Goal: Task Accomplishment & Management: Manage account settings

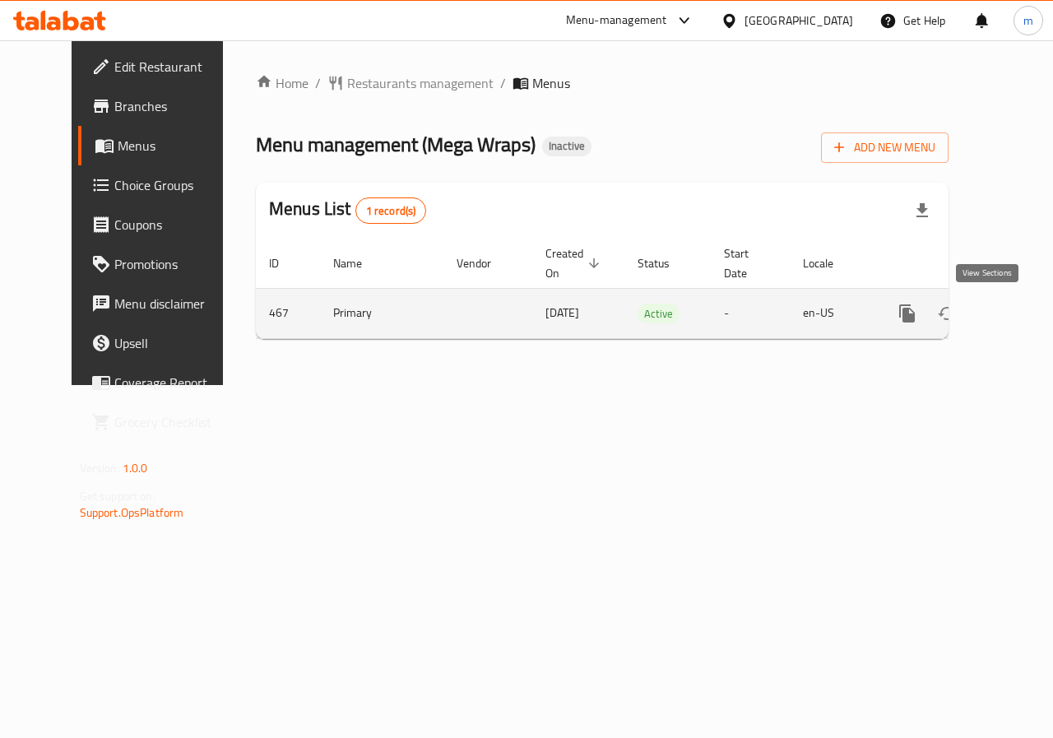
click at [1016, 307] on icon "enhanced table" at bounding box center [1026, 313] width 20 height 20
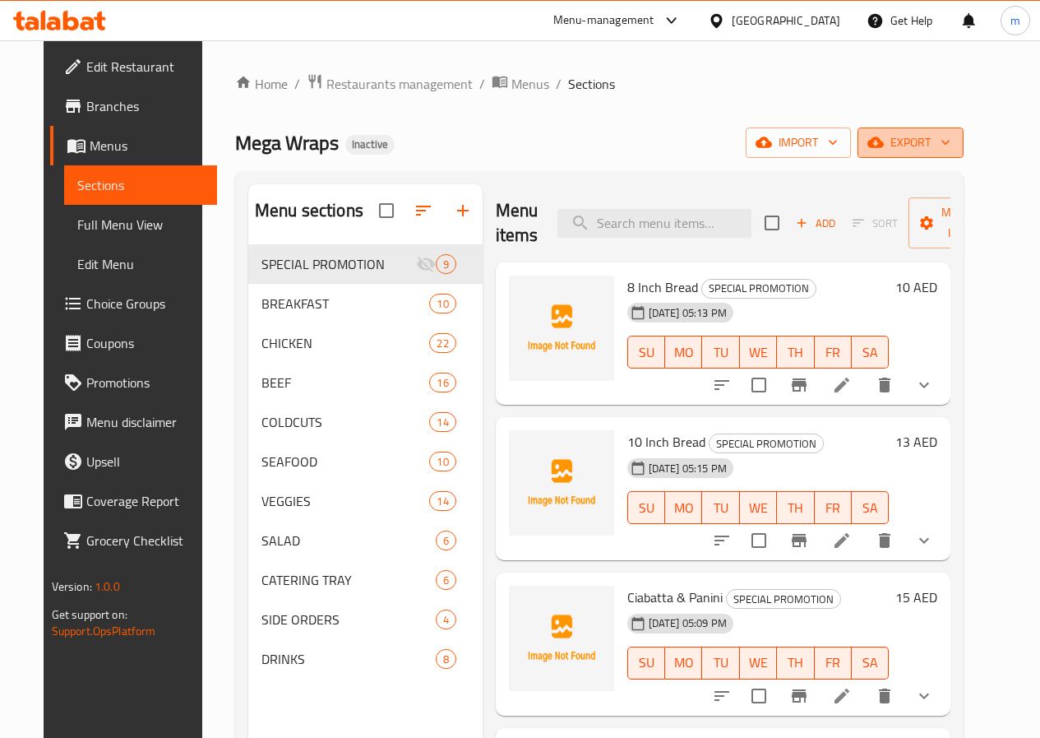
click at [951, 144] on span "export" at bounding box center [911, 142] width 80 height 21
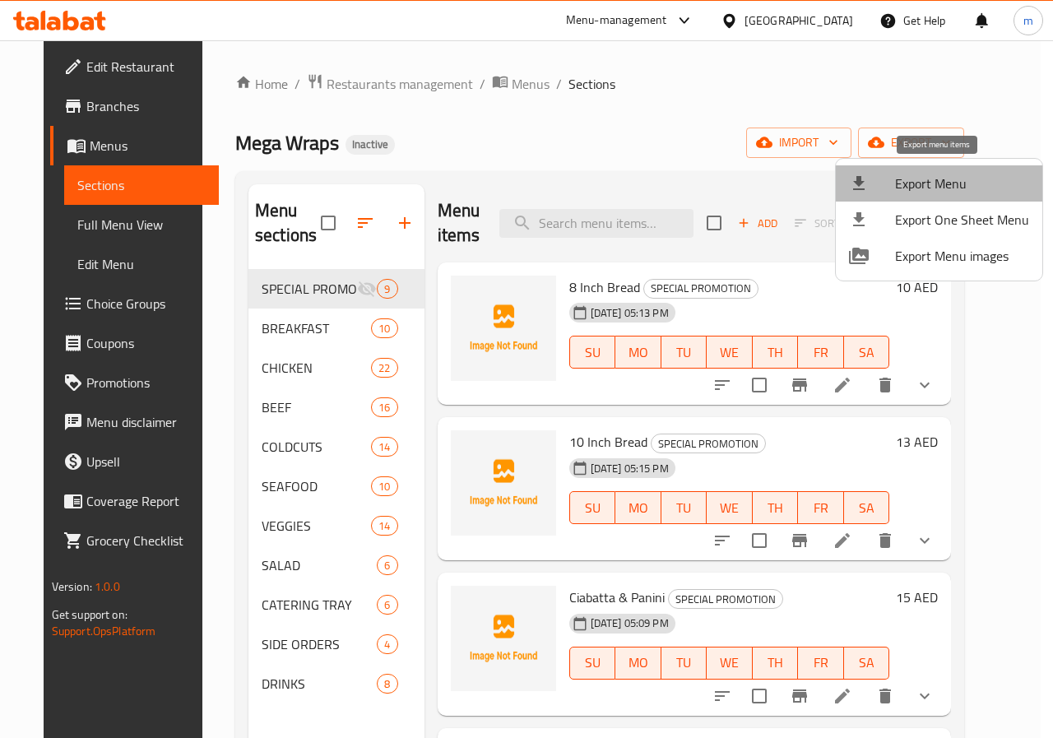
click at [960, 188] on span "Export Menu" at bounding box center [962, 184] width 134 height 20
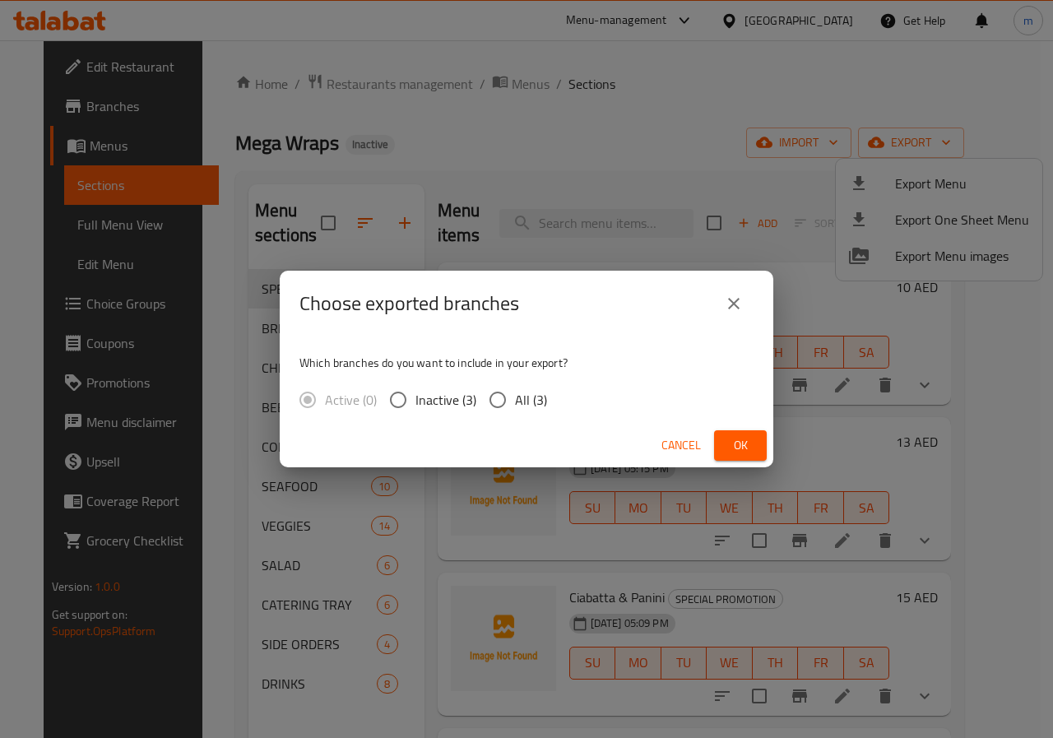
click at [509, 400] on input "All (3)" at bounding box center [497, 399] width 35 height 35
radio input "true"
click at [737, 438] on span "Ok" at bounding box center [740, 445] width 26 height 21
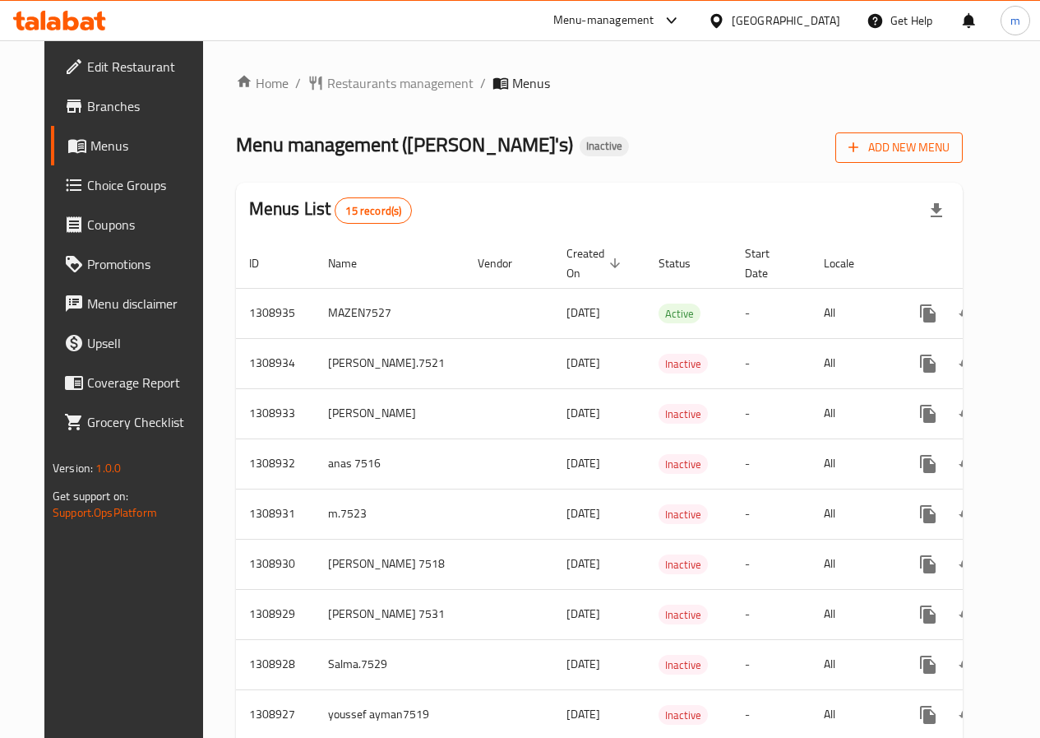
click at [937, 149] on span "Add New Menu" at bounding box center [899, 147] width 101 height 21
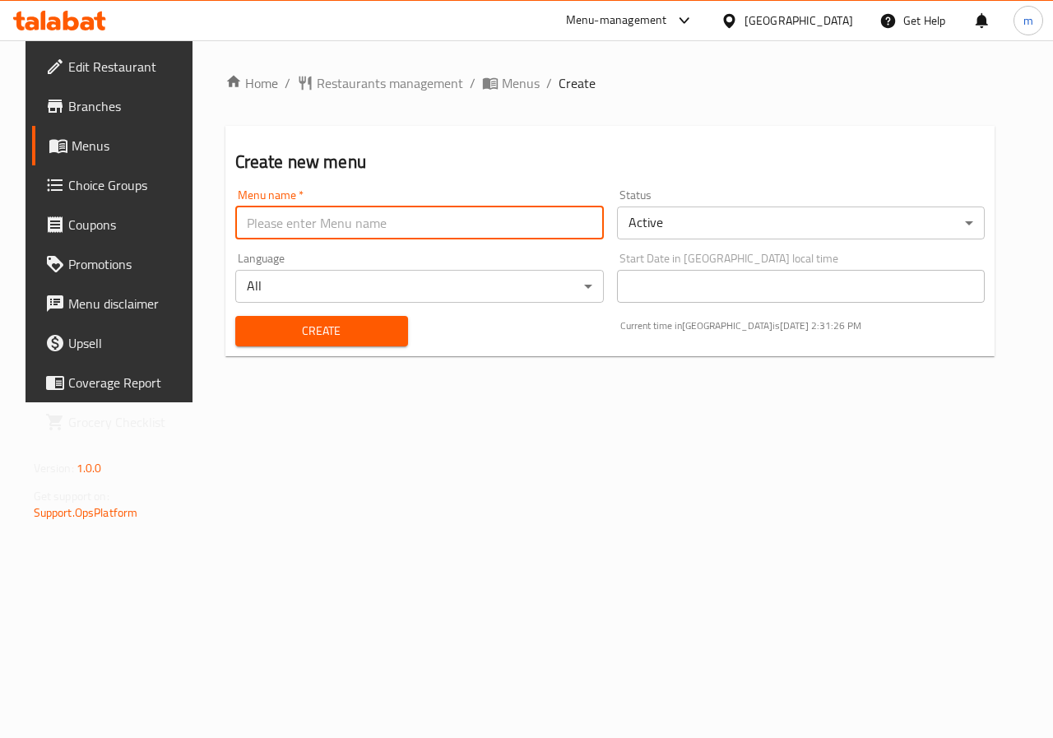
click at [556, 221] on input "text" at bounding box center [419, 222] width 368 height 33
type input "Mostafa 7530"
click at [381, 325] on span "Create" at bounding box center [321, 331] width 146 height 21
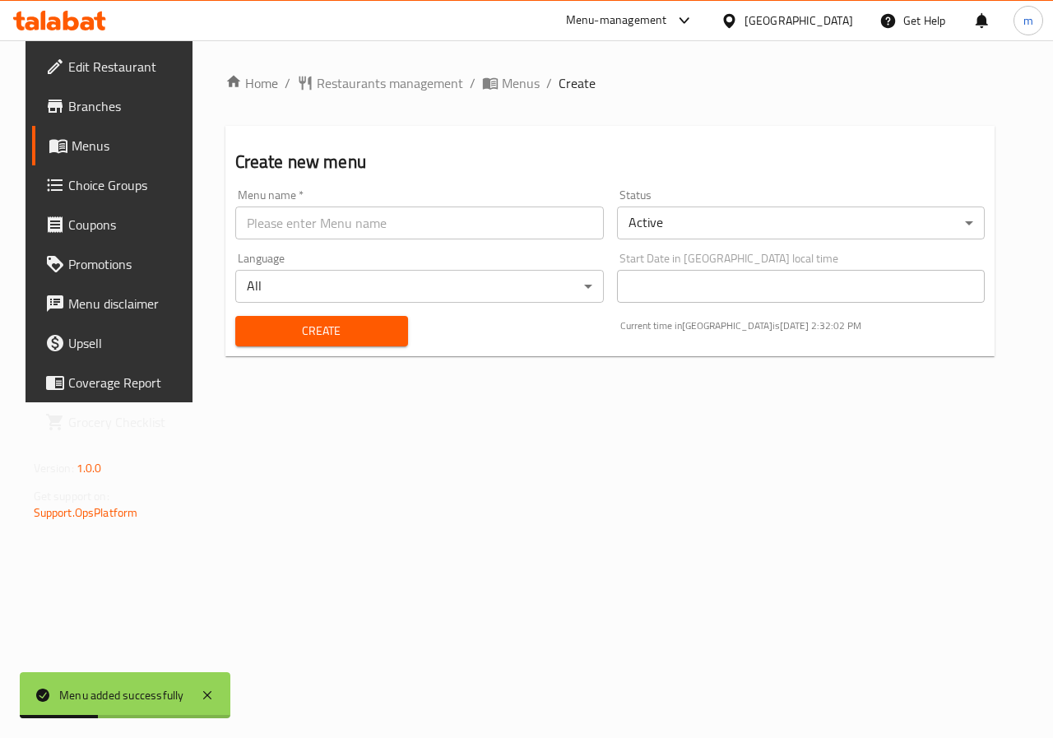
click at [84, 150] on span "Menus" at bounding box center [130, 146] width 117 height 20
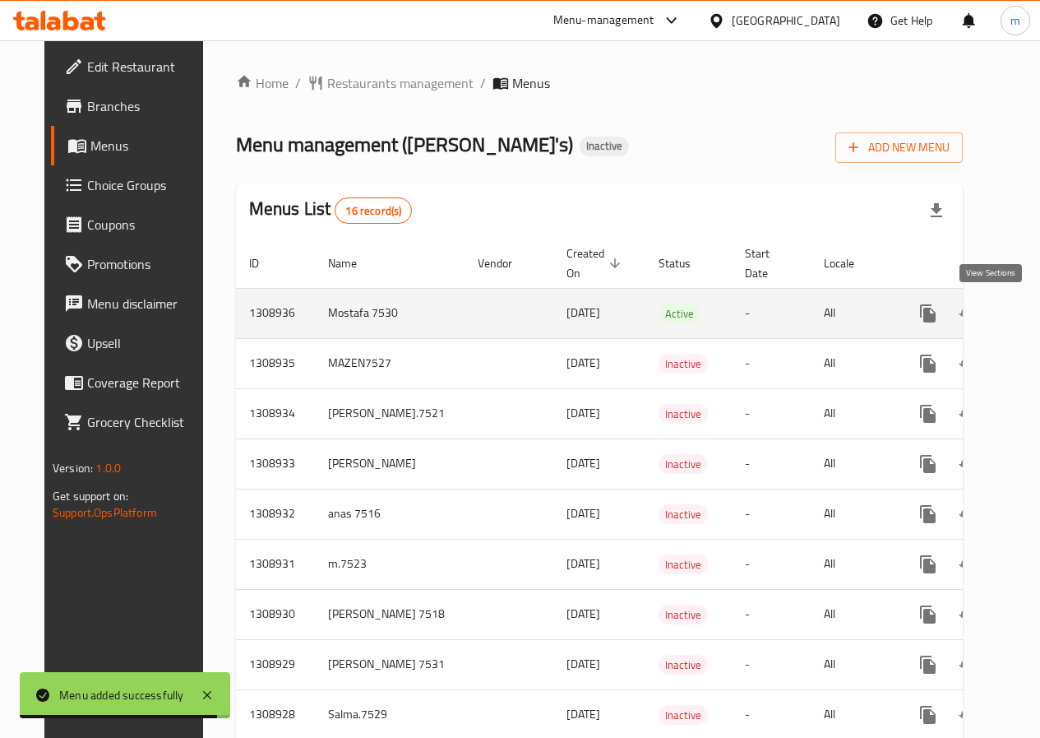
click at [1037, 316] on icon "enhanced table" at bounding box center [1047, 313] width 20 height 20
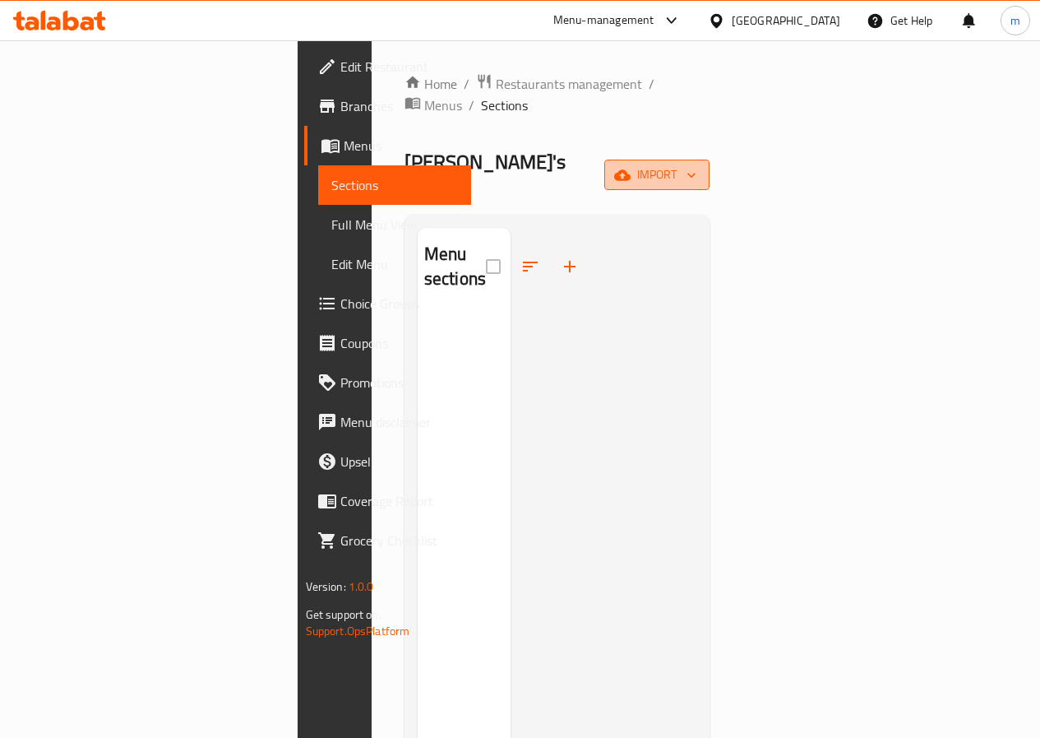
click at [697, 164] on span "import" at bounding box center [657, 174] width 79 height 21
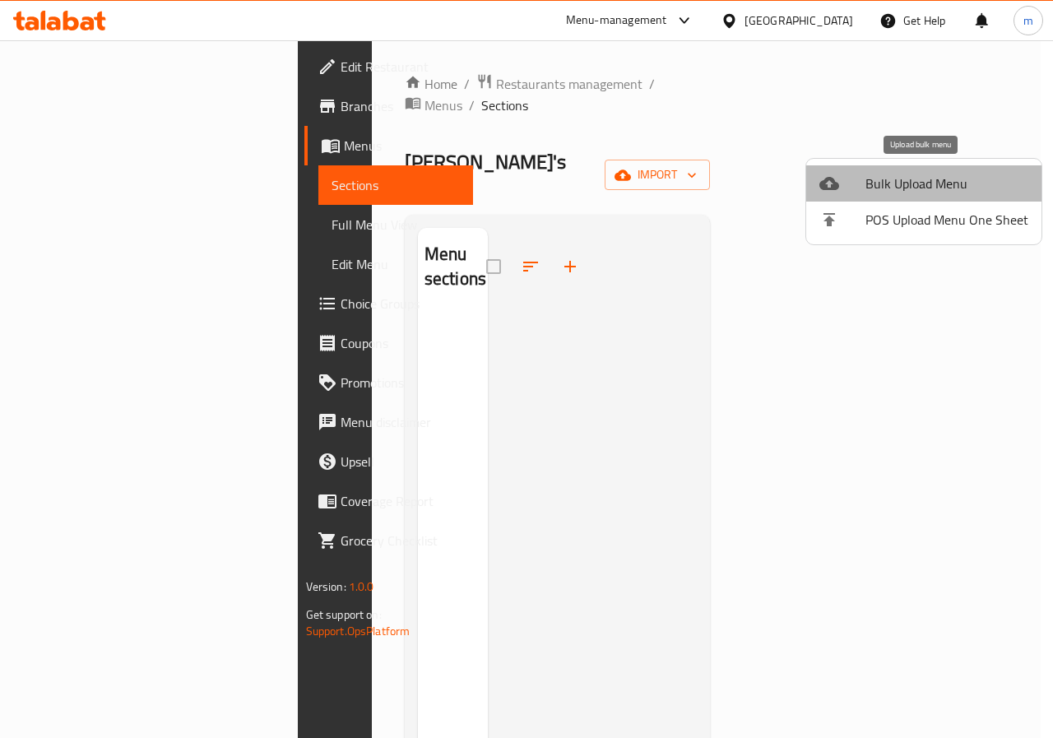
click at [946, 178] on span "Bulk Upload Menu" at bounding box center [946, 184] width 163 height 20
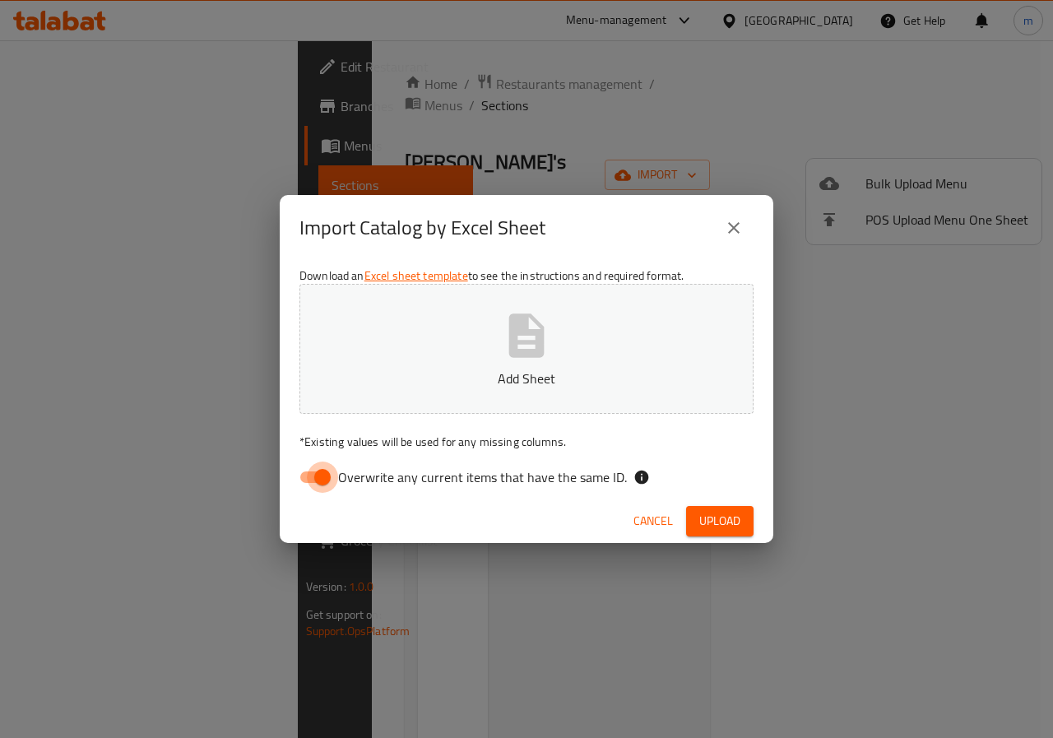
click at [317, 481] on input "Overwrite any current items that have the same ID." at bounding box center [322, 476] width 94 height 31
checkbox input "false"
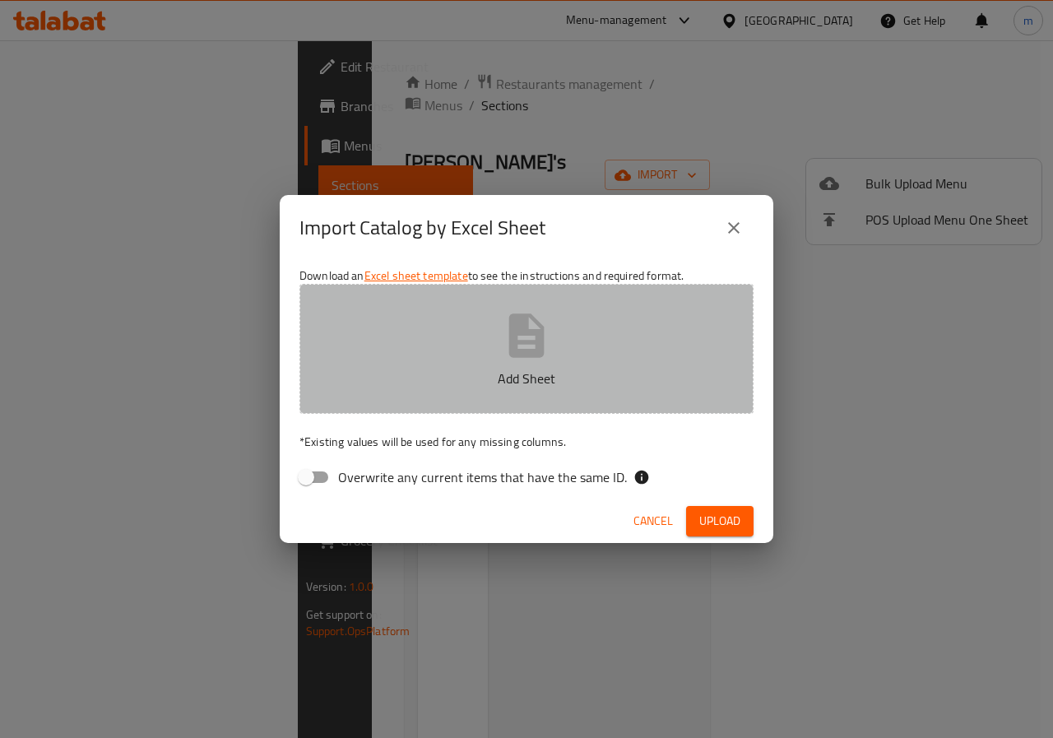
click at [525, 354] on icon "button" at bounding box center [526, 335] width 35 height 44
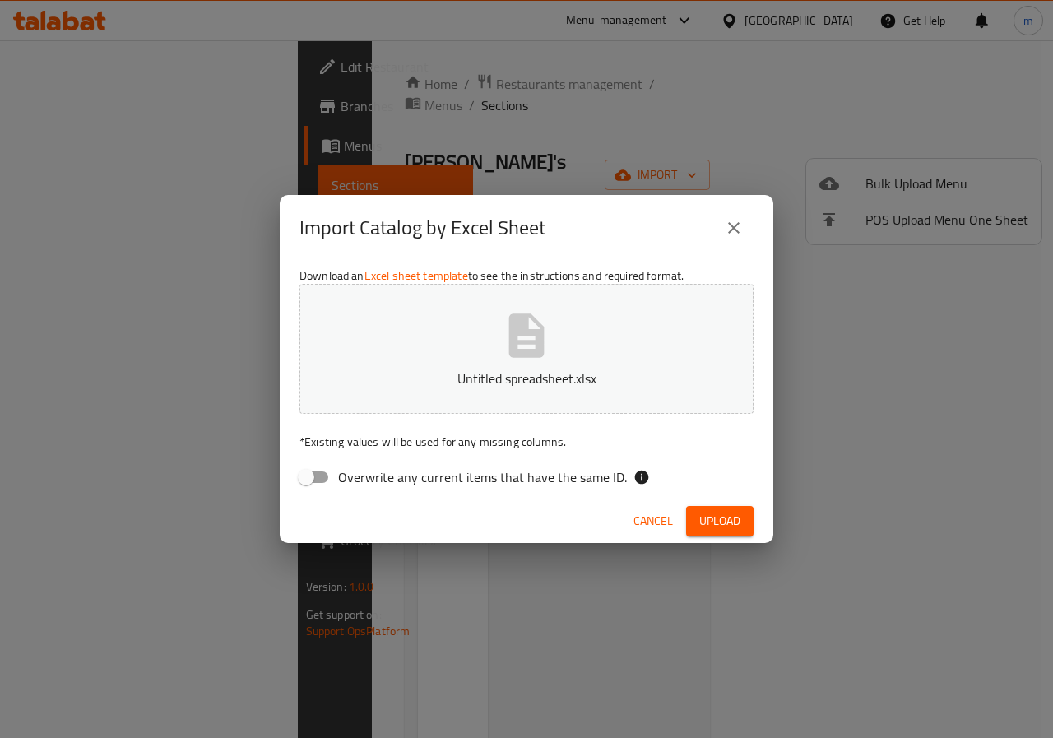
click at [714, 516] on span "Upload" at bounding box center [719, 521] width 41 height 21
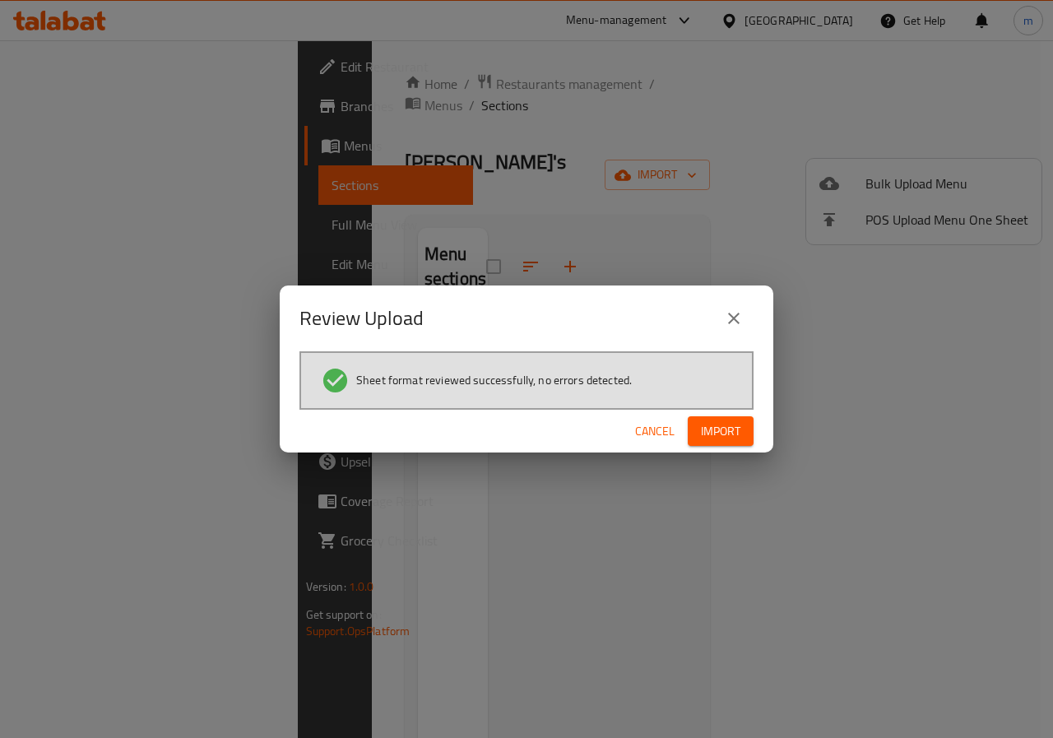
click at [727, 424] on span "Import" at bounding box center [720, 431] width 39 height 21
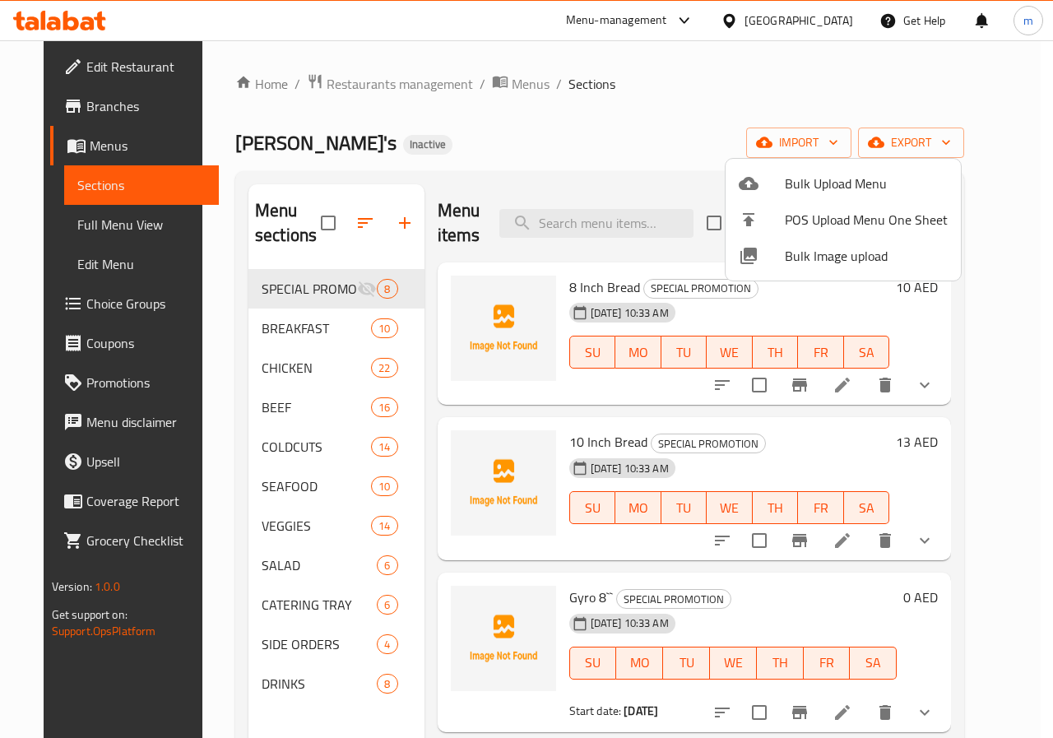
click at [674, 122] on div at bounding box center [526, 369] width 1053 height 738
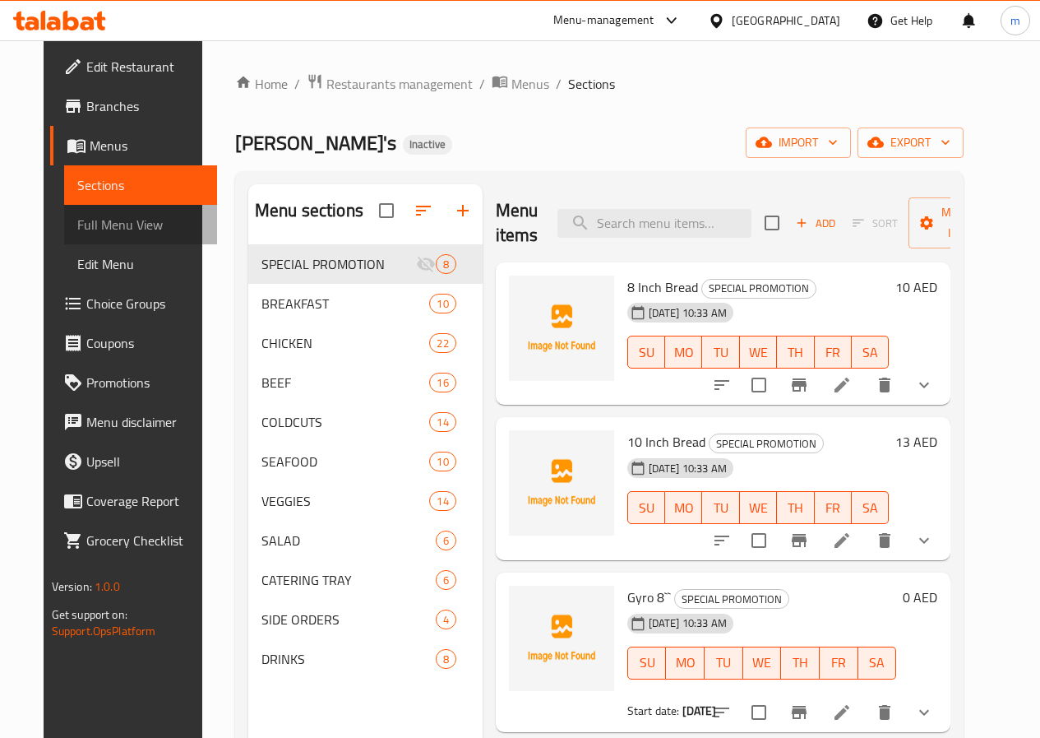
click at [77, 224] on span "Full Menu View" at bounding box center [140, 225] width 127 height 20
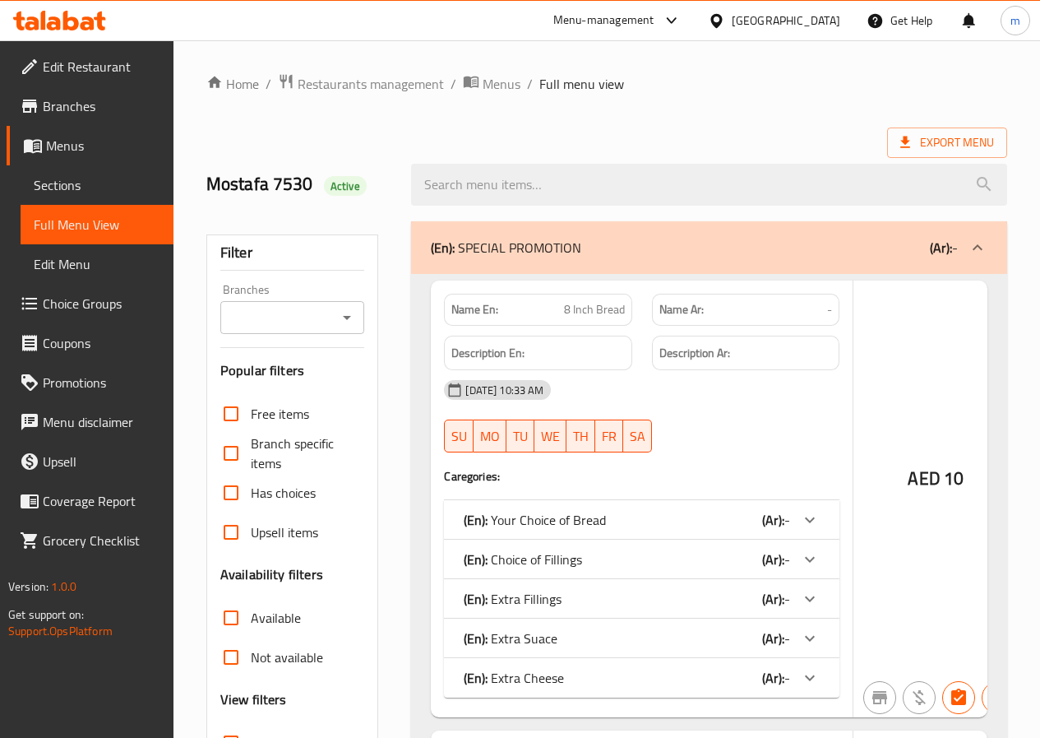
click at [95, 215] on span "Full Menu View" at bounding box center [97, 225] width 127 height 20
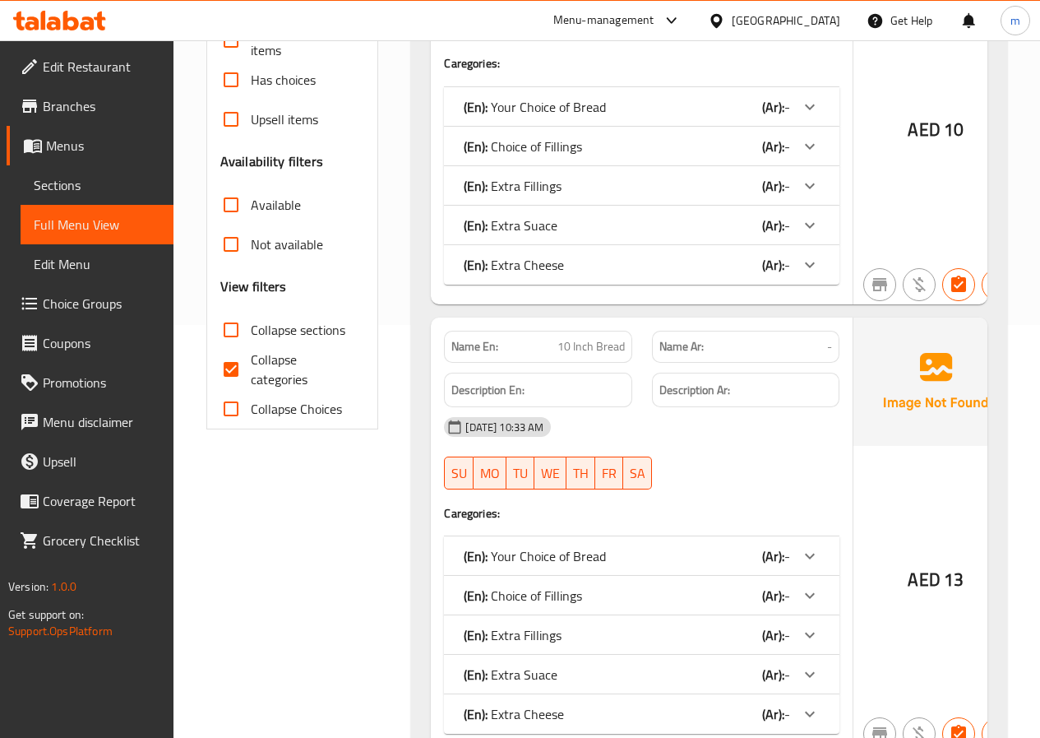
scroll to position [411, 0]
click at [224, 363] on input "Collapse categories" at bounding box center [230, 370] width 39 height 39
checkbox input "false"
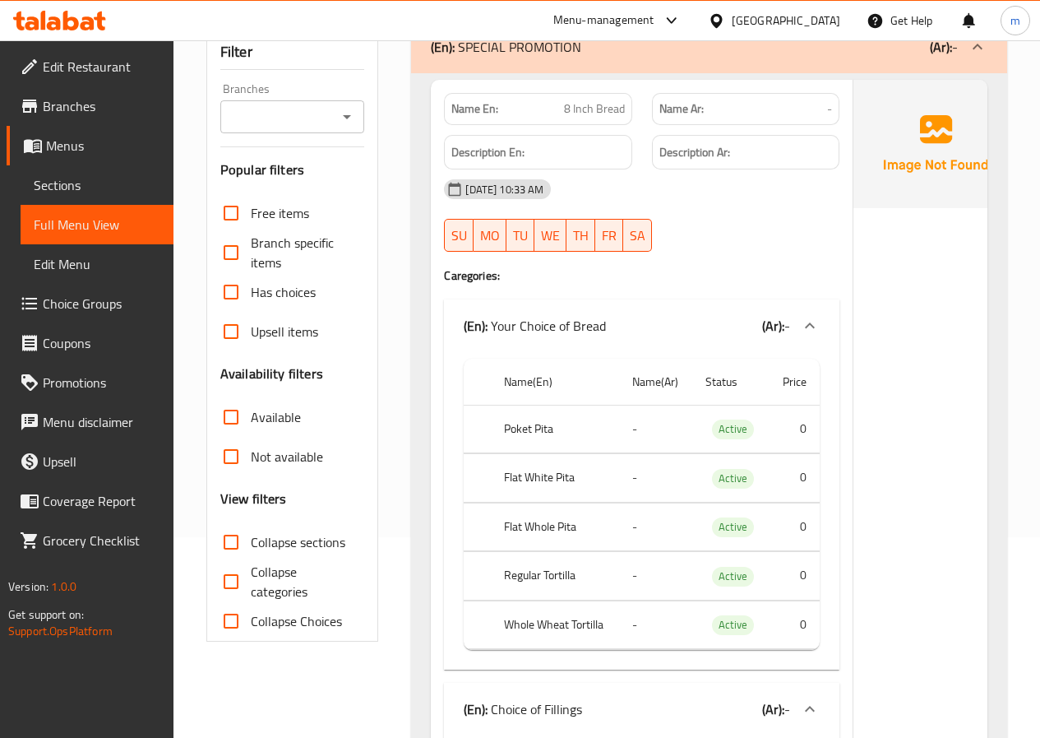
scroll to position [82, 0]
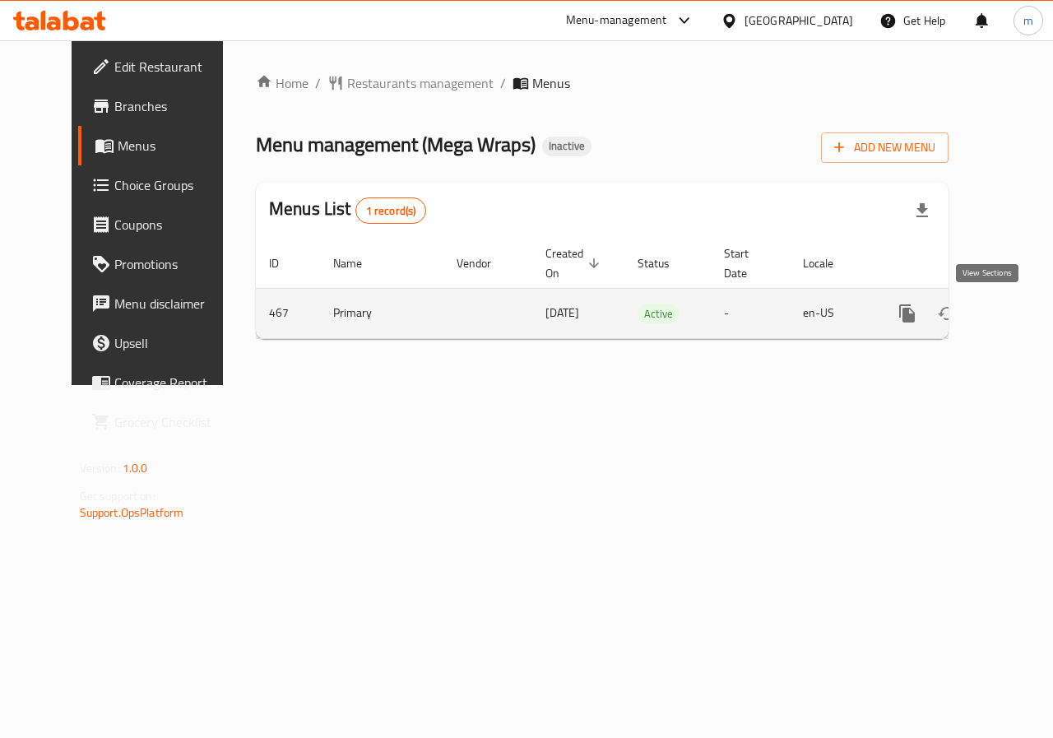
click at [1016, 312] on icon "enhanced table" at bounding box center [1026, 313] width 20 height 20
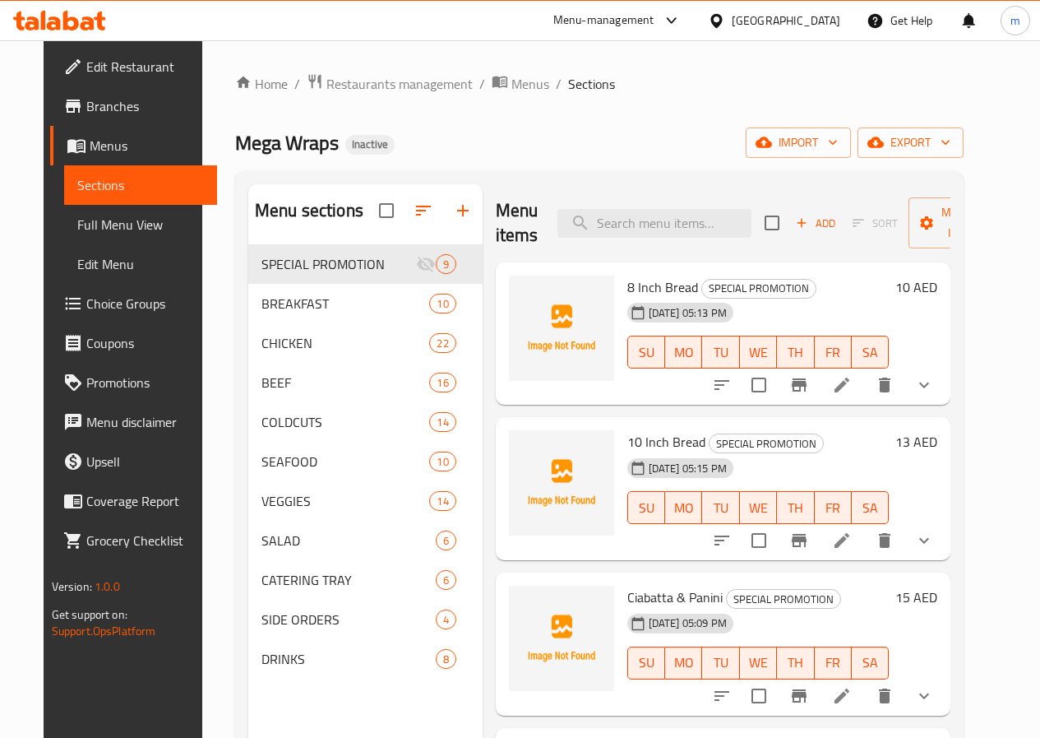
click at [97, 229] on span "Full Menu View" at bounding box center [140, 225] width 127 height 20
click at [114, 219] on span "Full Menu View" at bounding box center [140, 225] width 127 height 20
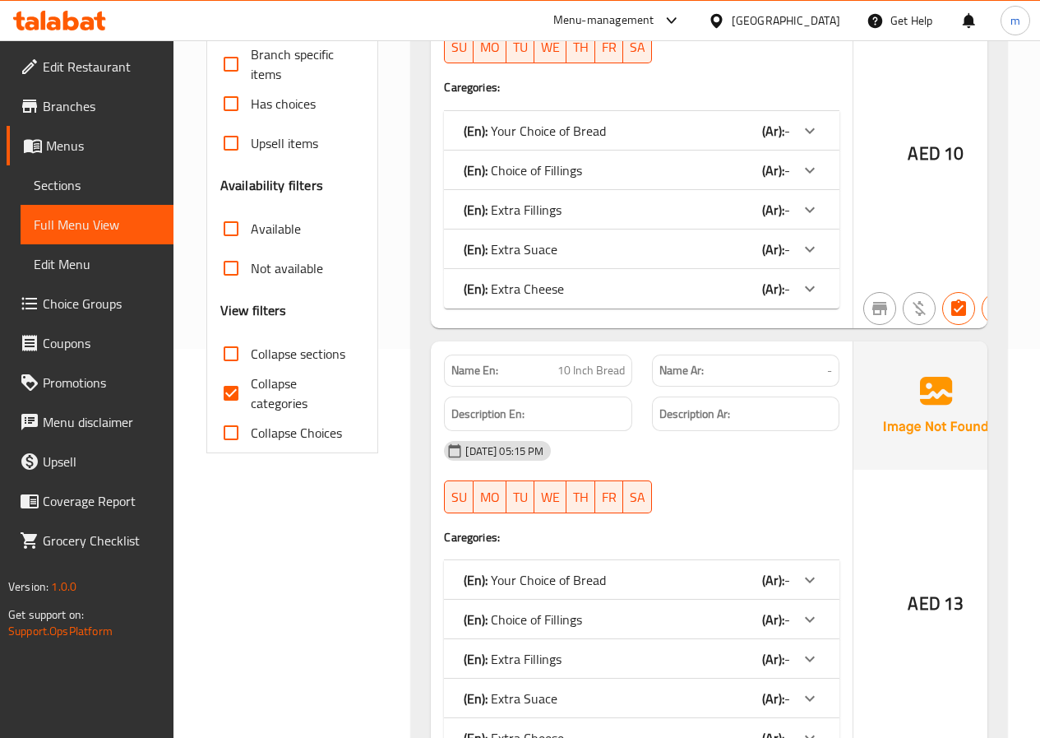
scroll to position [411, 0]
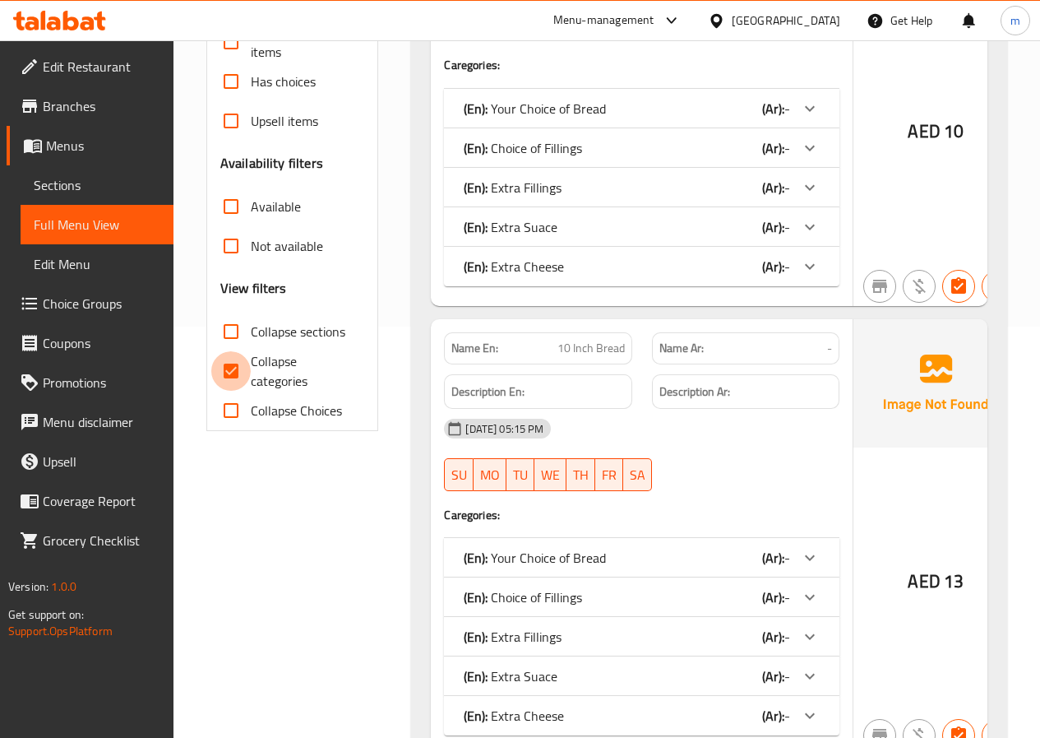
click at [222, 363] on input "Collapse categories" at bounding box center [230, 370] width 39 height 39
checkbox input "false"
click at [854, 115] on div "AED 10" at bounding box center [936, 87] width 164 height 437
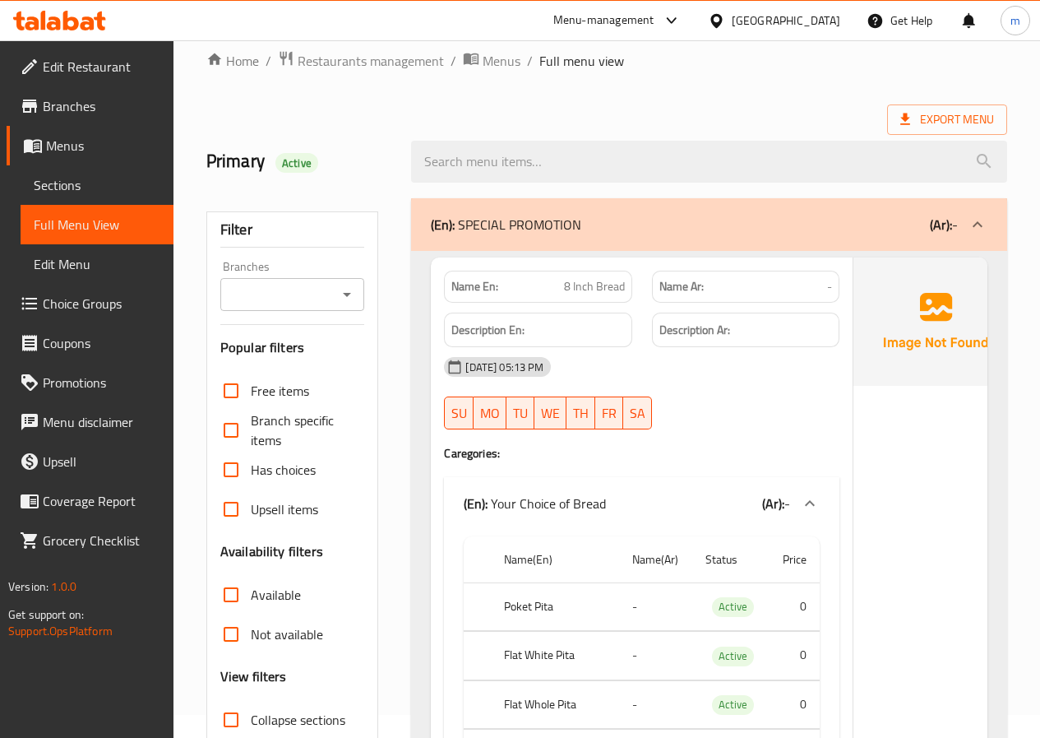
scroll to position [0, 0]
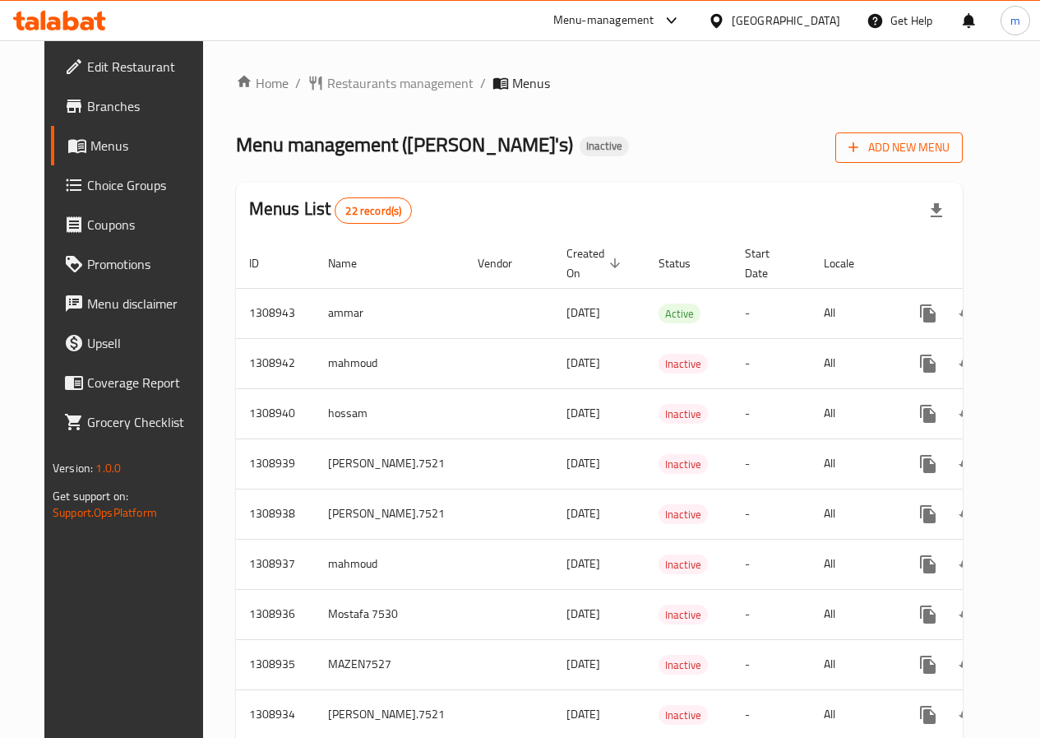
click at [950, 150] on span "Add New Menu" at bounding box center [899, 147] width 101 height 21
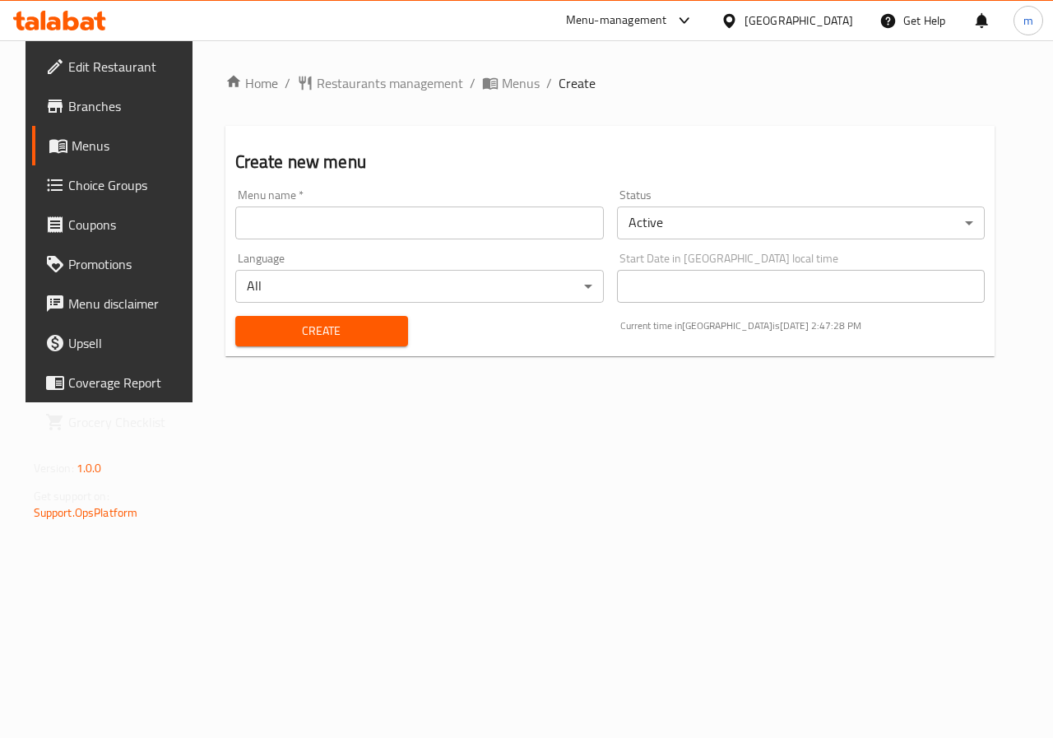
click at [558, 216] on input "text" at bounding box center [419, 222] width 368 height 33
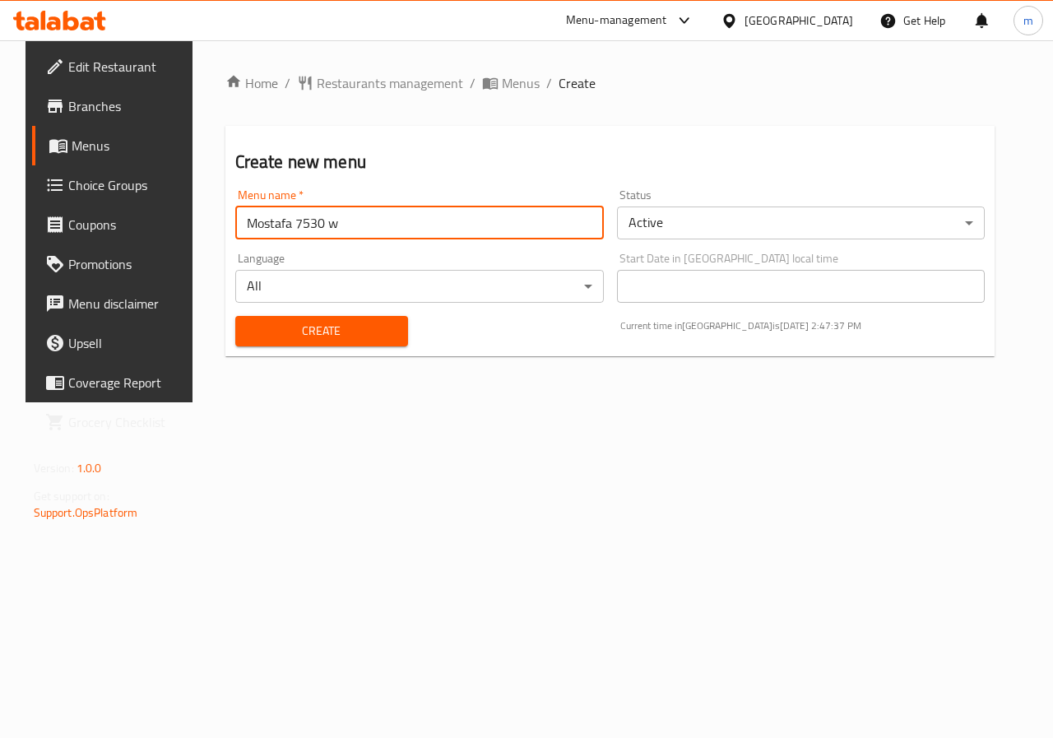
type input "Mostafa 7530 w"
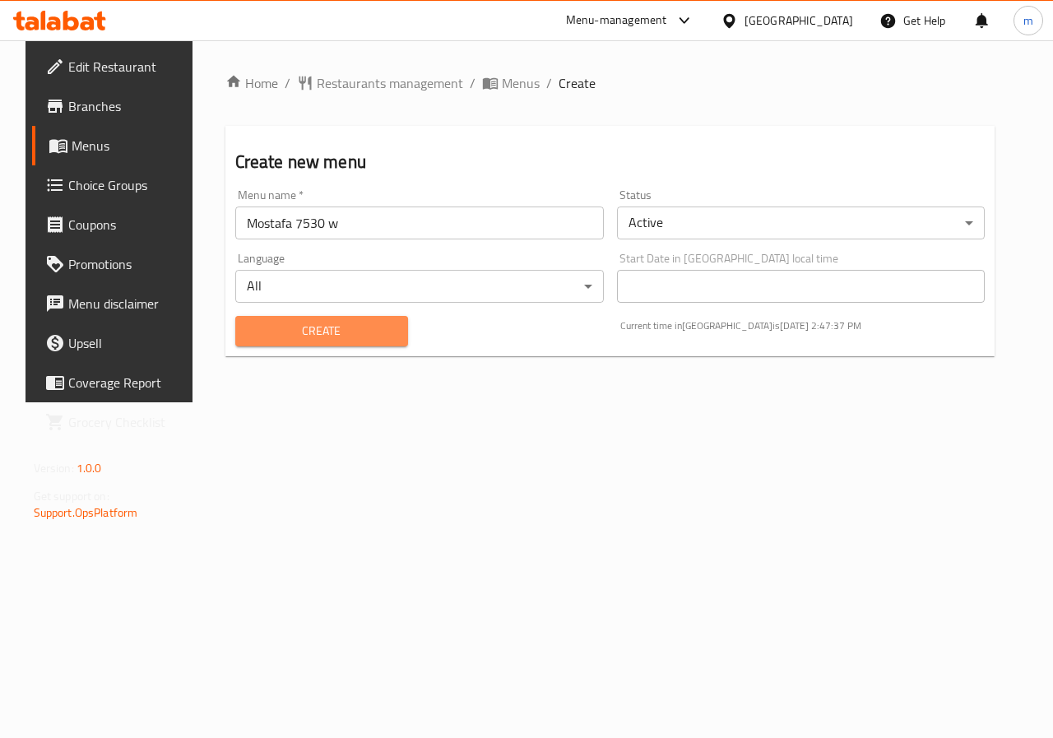
click at [369, 327] on span "Create" at bounding box center [321, 331] width 146 height 21
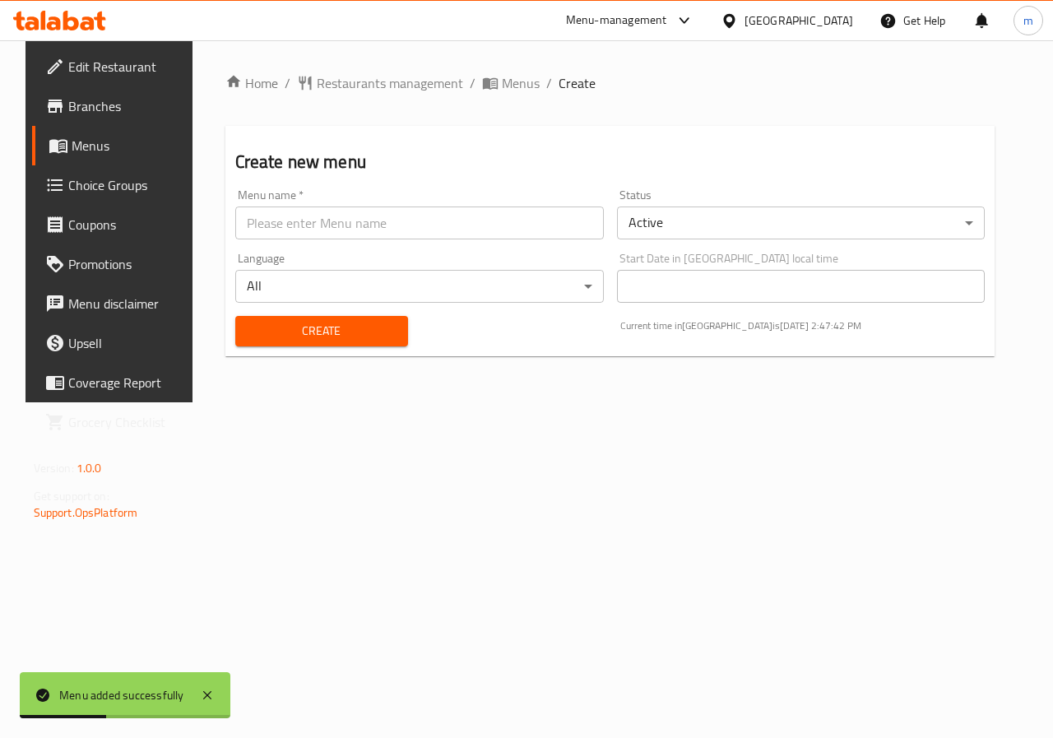
click at [85, 152] on span "Menus" at bounding box center [130, 146] width 117 height 20
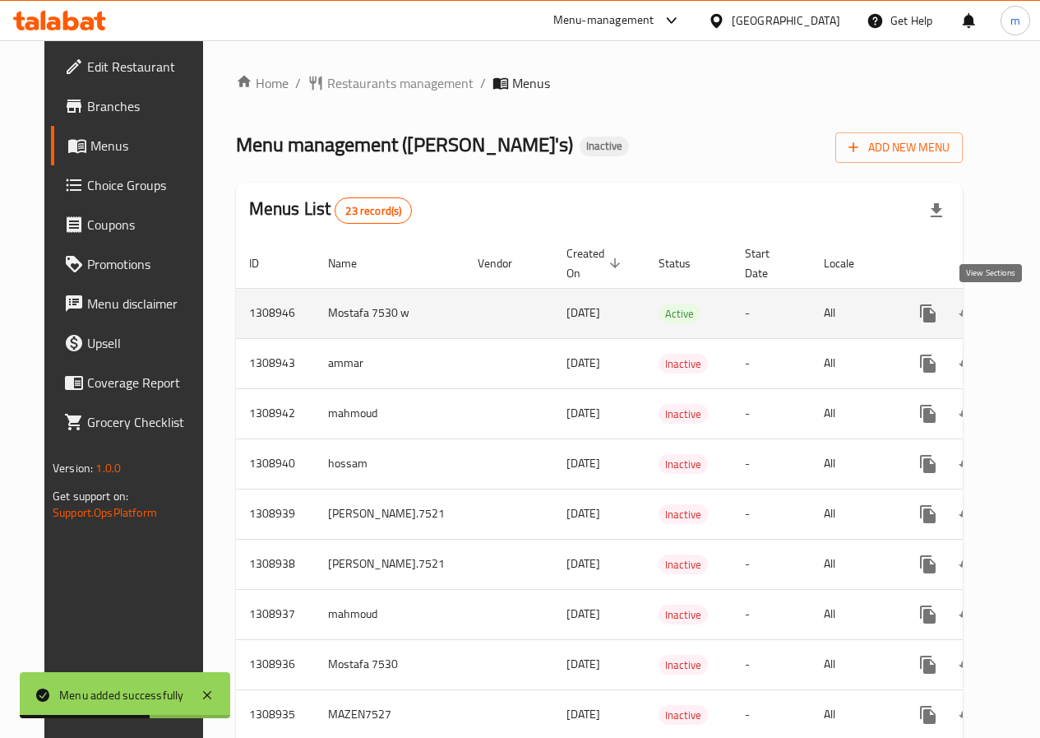
click at [1039, 312] on icon "enhanced table" at bounding box center [1046, 313] width 15 height 15
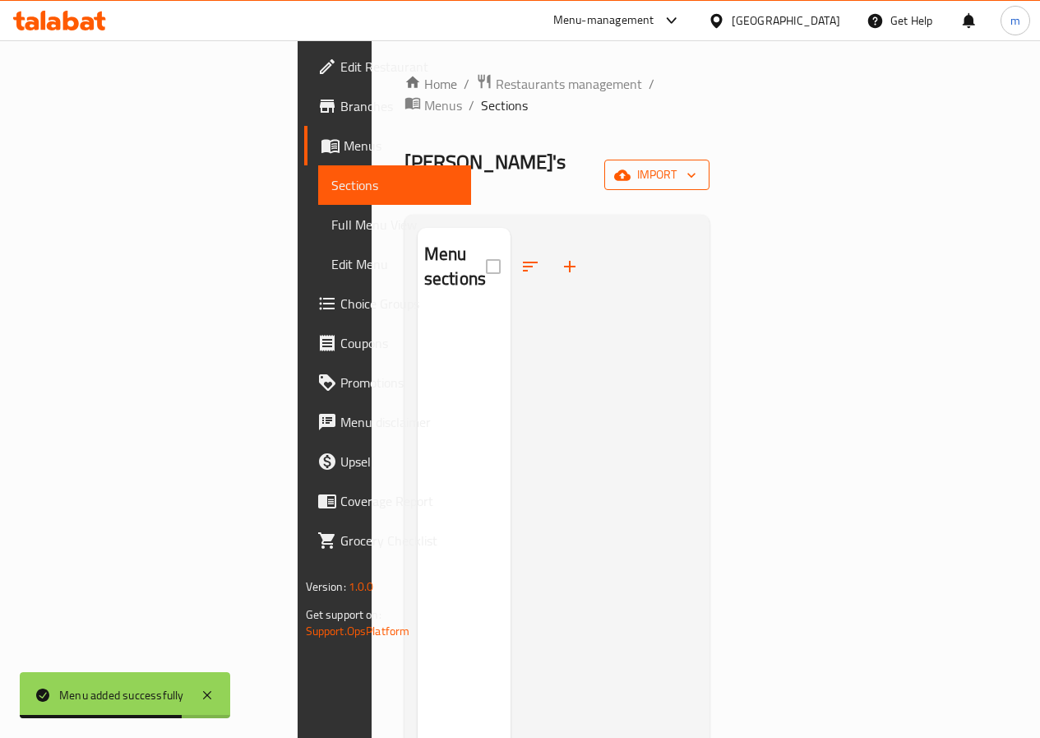
click at [697, 164] on span "import" at bounding box center [657, 174] width 79 height 21
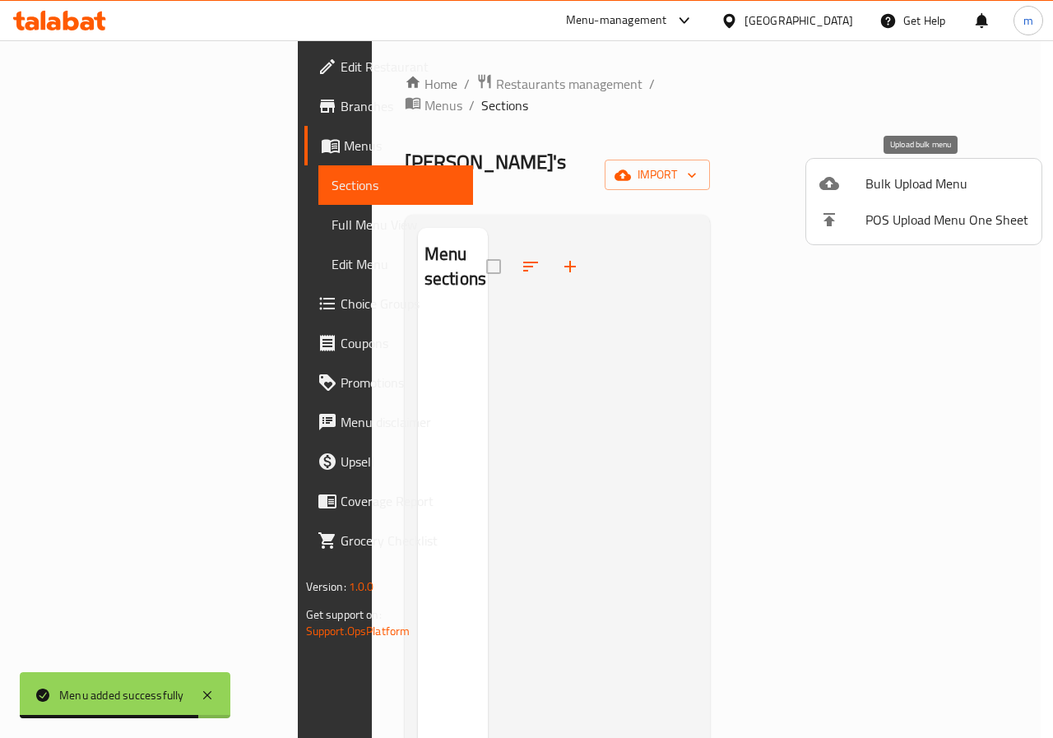
click at [942, 185] on span "Bulk Upload Menu" at bounding box center [946, 184] width 163 height 20
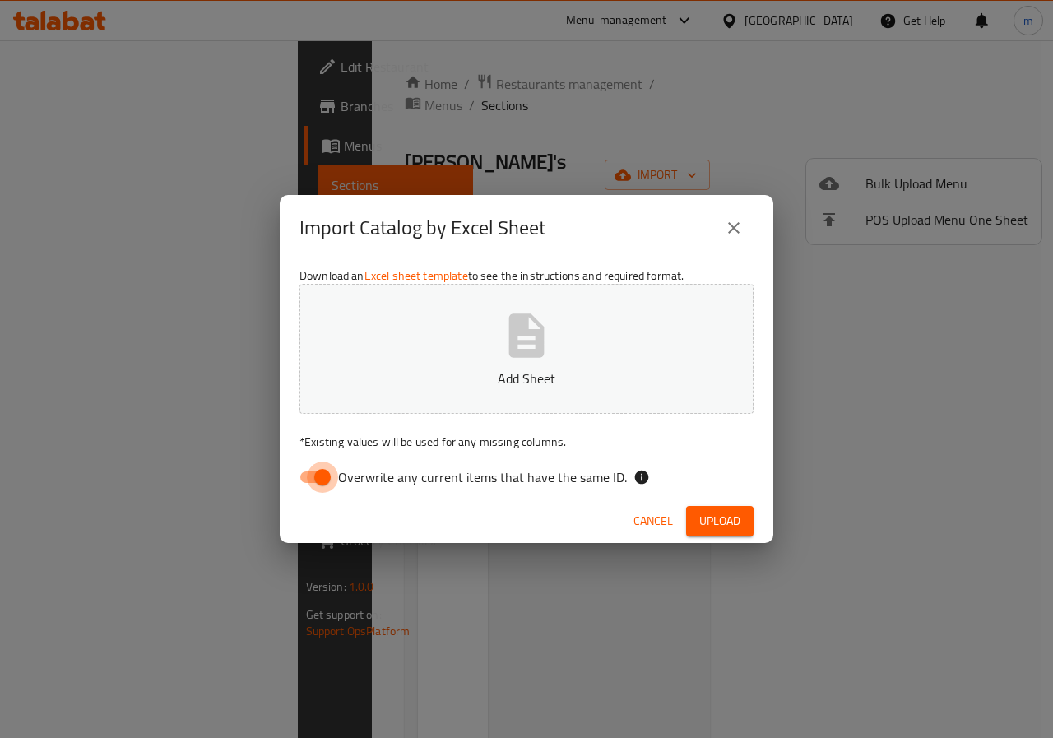
click at [324, 480] on input "Overwrite any current items that have the same ID." at bounding box center [322, 476] width 94 height 31
checkbox input "false"
click at [521, 368] on p "Add Sheet" at bounding box center [526, 378] width 403 height 20
click at [723, 525] on span "Upload" at bounding box center [719, 521] width 41 height 21
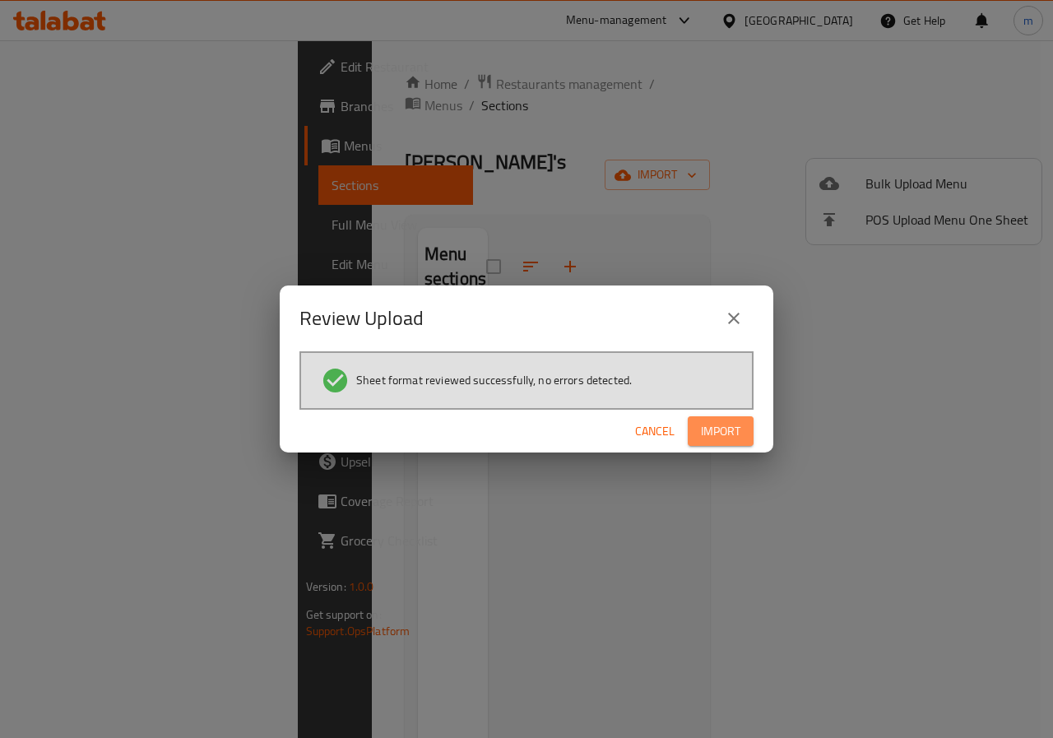
click at [708, 431] on span "Import" at bounding box center [720, 431] width 39 height 21
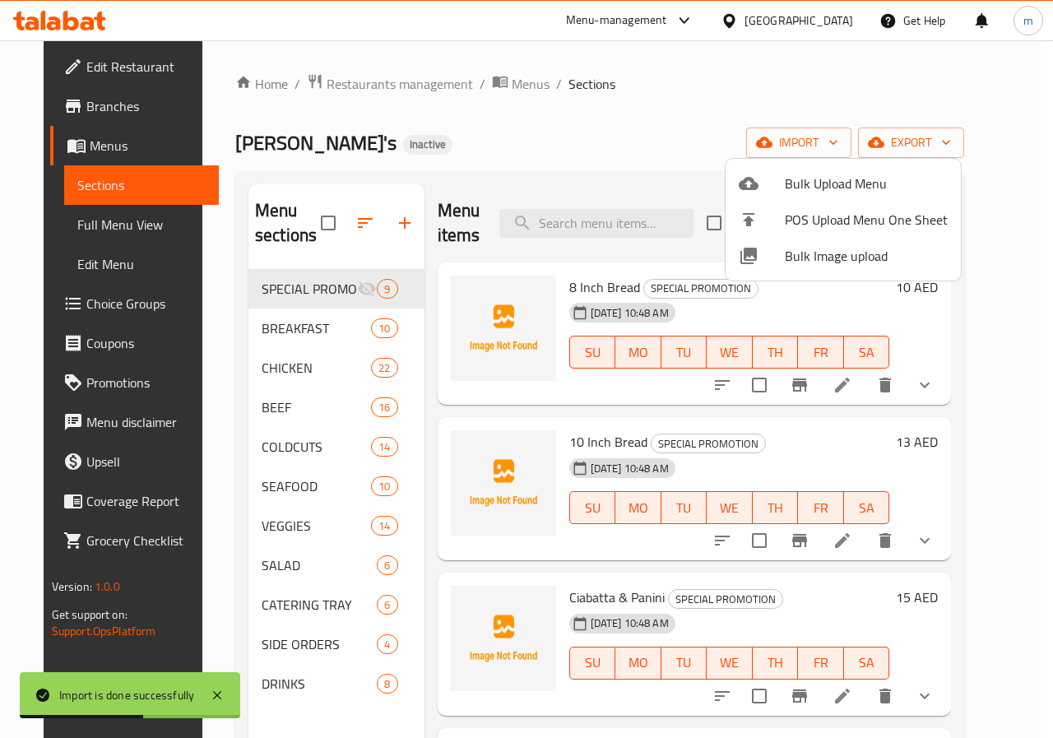
click at [103, 224] on div at bounding box center [526, 369] width 1053 height 738
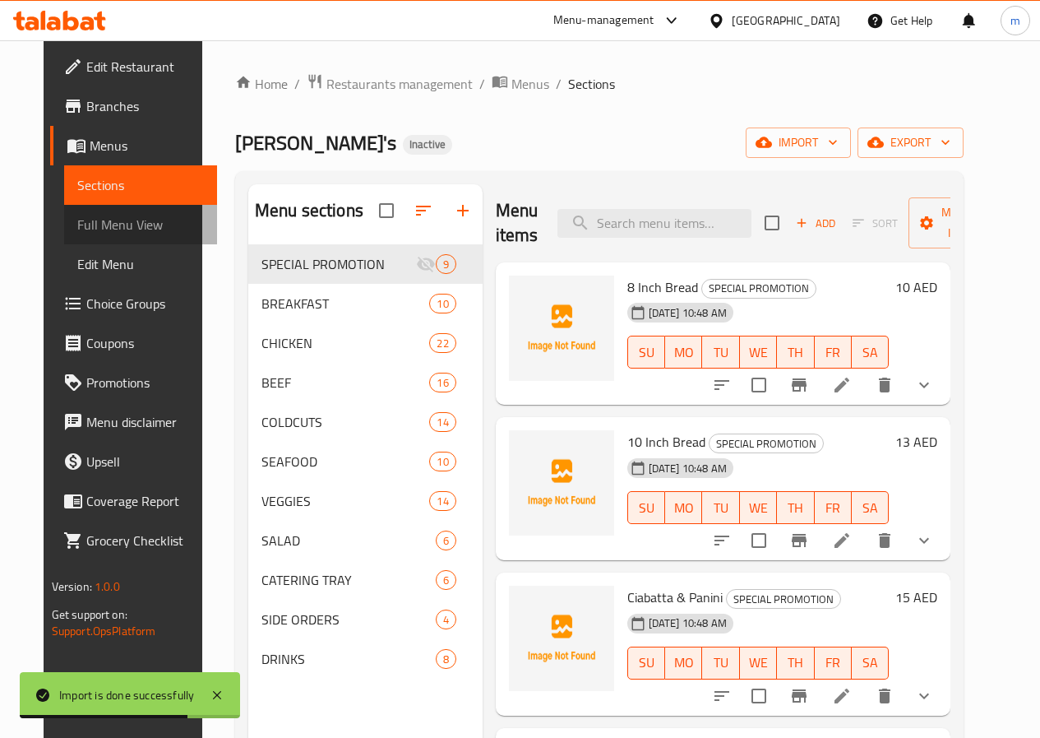
click at [103, 224] on span "Full Menu View" at bounding box center [140, 225] width 127 height 20
click at [101, 224] on span "Full Menu View" at bounding box center [140, 225] width 127 height 20
click at [100, 228] on span "Full Menu View" at bounding box center [140, 225] width 127 height 20
click at [77, 223] on span "Full Menu View" at bounding box center [140, 225] width 127 height 20
click at [82, 221] on span "Full Menu View" at bounding box center [140, 225] width 127 height 20
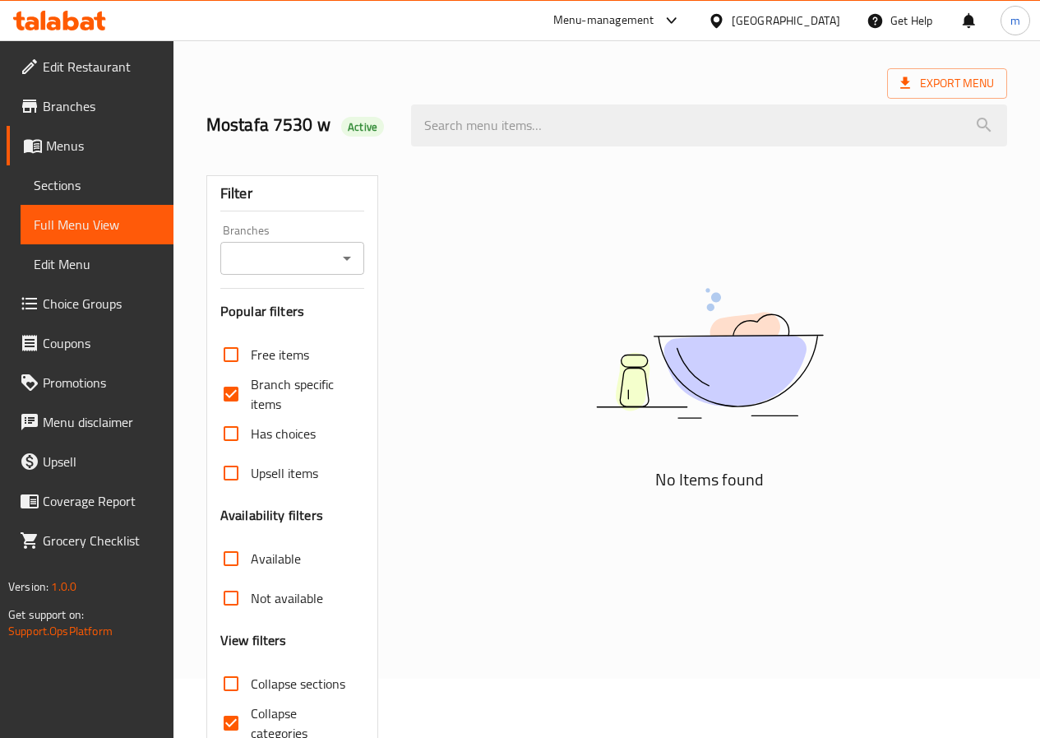
scroll to position [137, 0]
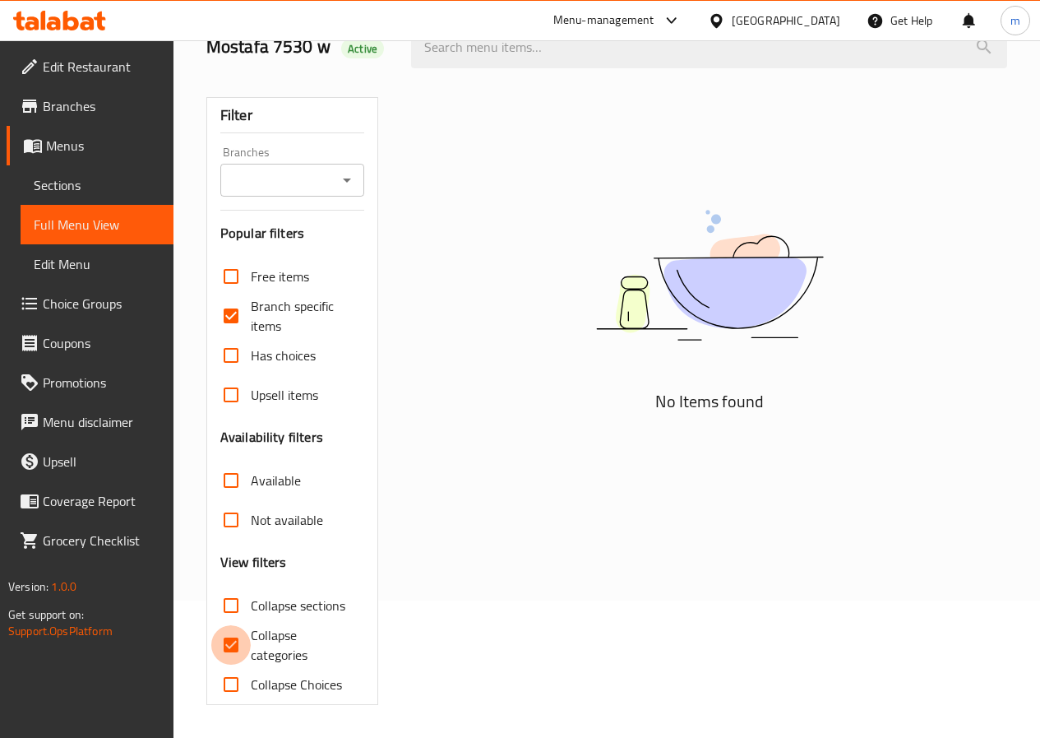
click at [229, 641] on input "Collapse categories" at bounding box center [230, 644] width 39 height 39
checkbox input "false"
click at [227, 322] on input "Branch specific items" at bounding box center [230, 315] width 39 height 39
checkbox input "false"
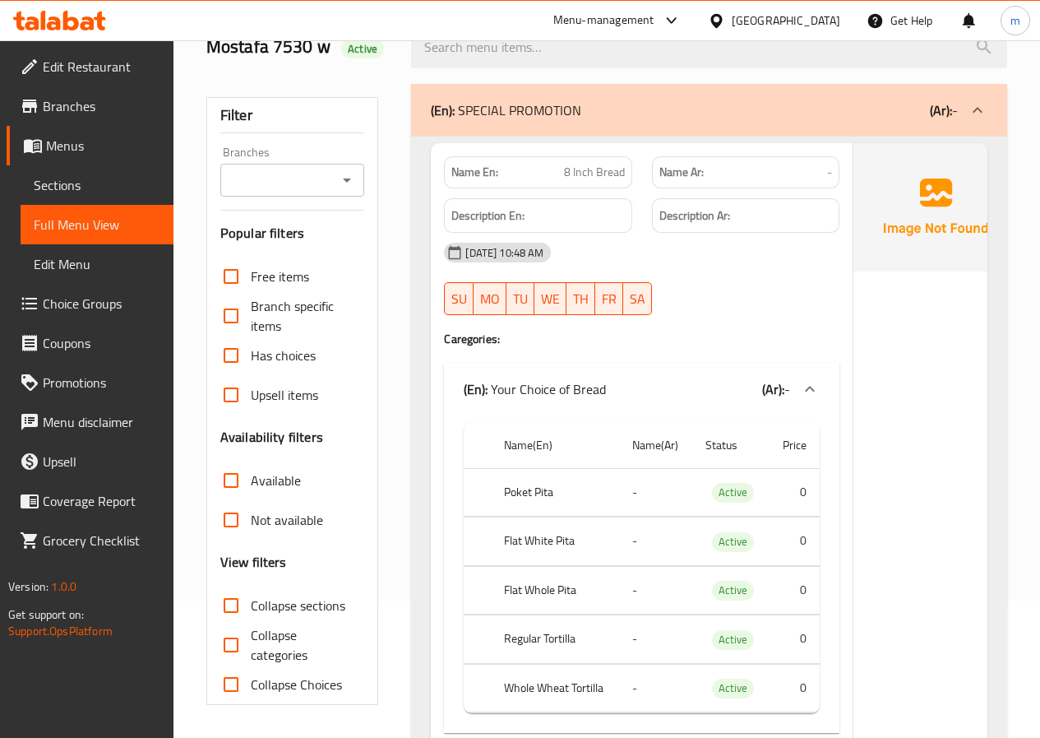
scroll to position [0, 0]
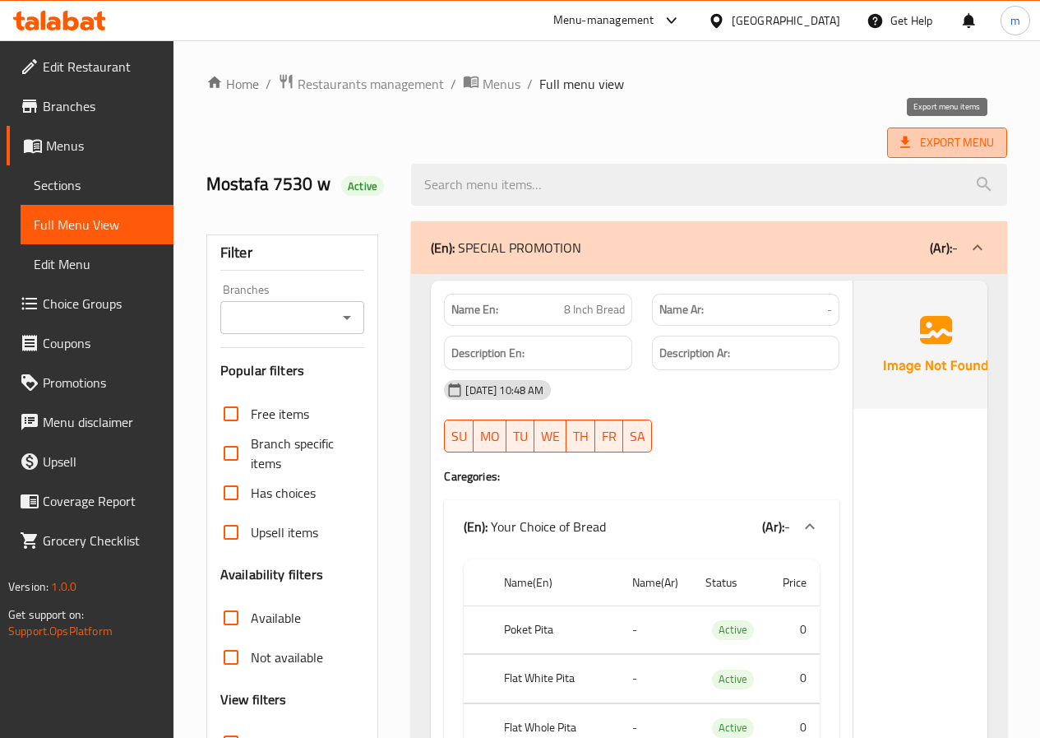
click at [923, 149] on span "Export Menu" at bounding box center [947, 142] width 94 height 21
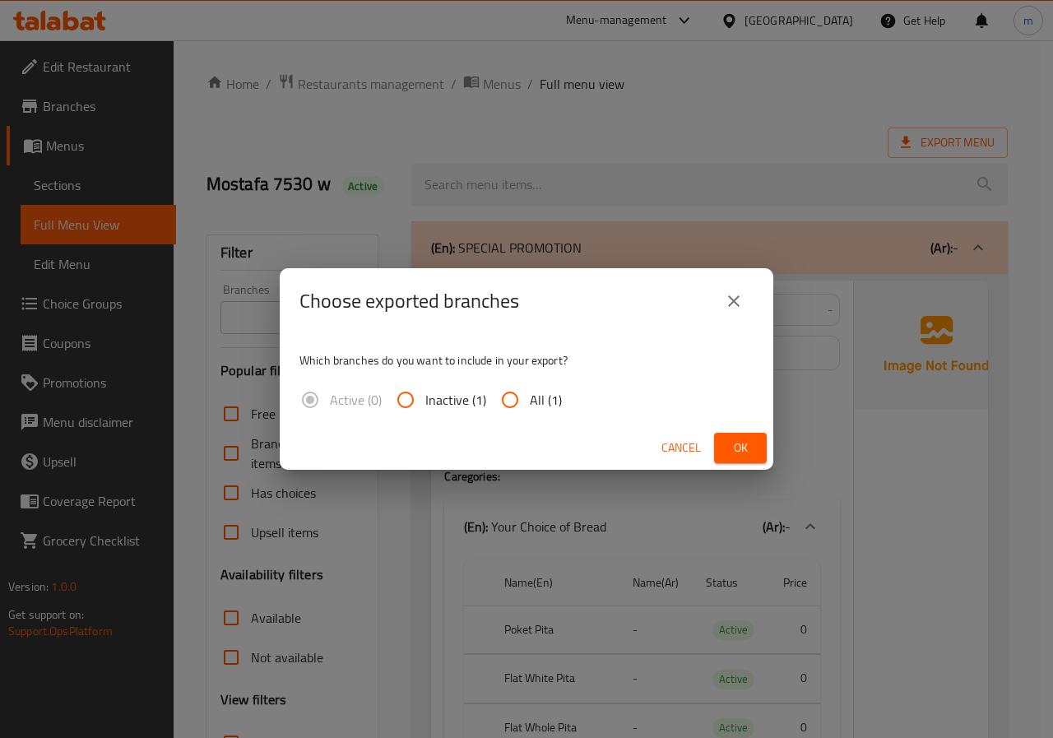
click at [504, 398] on input "All (1)" at bounding box center [509, 399] width 39 height 39
radio input "true"
click at [738, 442] on span "Ok" at bounding box center [740, 447] width 26 height 21
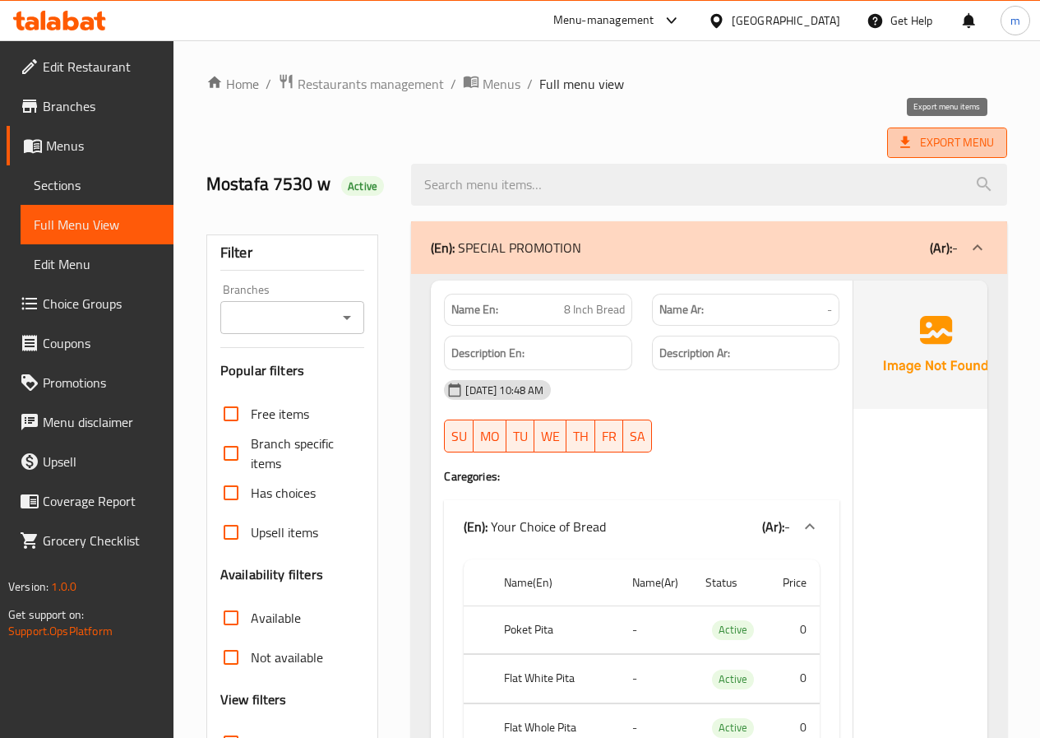
click at [972, 142] on span "Export Menu" at bounding box center [947, 142] width 94 height 21
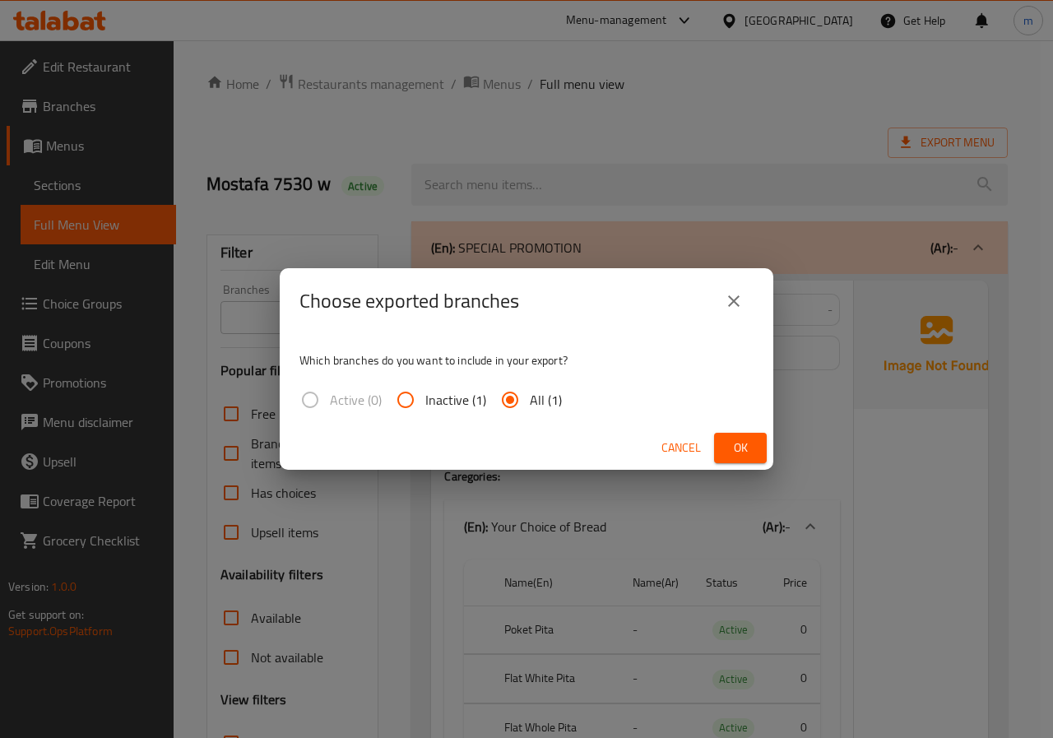
click at [742, 445] on span "Ok" at bounding box center [740, 447] width 26 height 21
